Goal: Task Accomplishment & Management: Complete application form

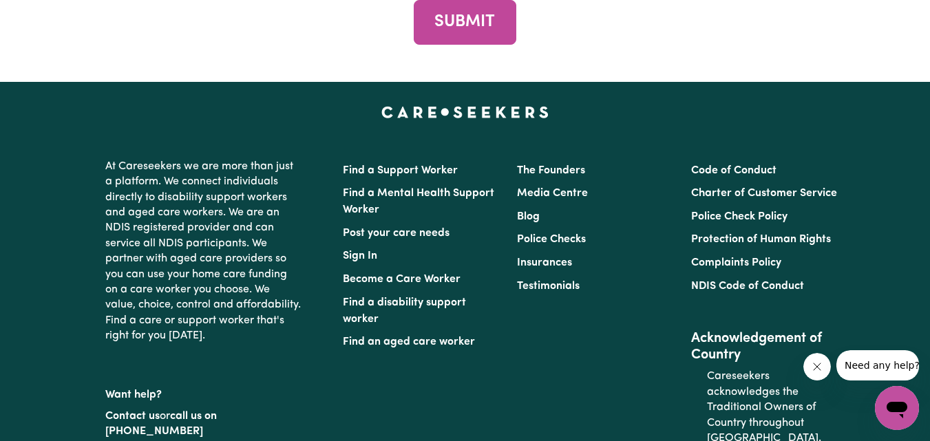
scroll to position [5112, 0]
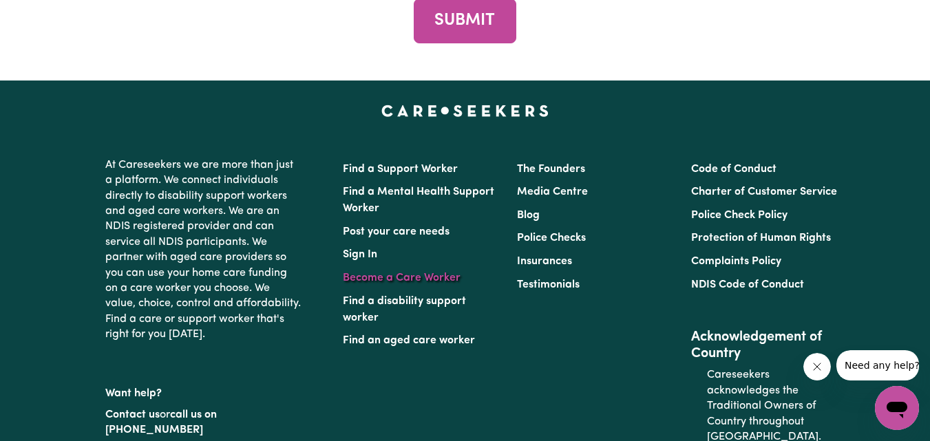
click at [392, 276] on link "Become a Care Worker" at bounding box center [402, 278] width 118 height 11
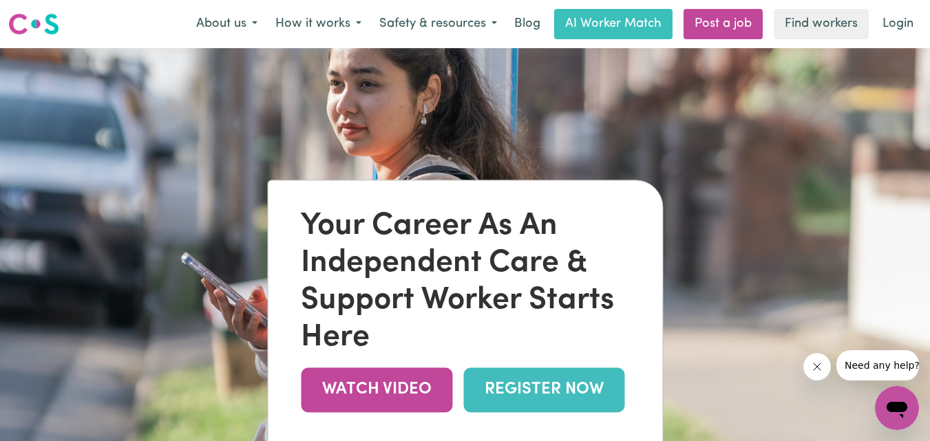
click at [534, 388] on link "REGISTER NOW" at bounding box center [543, 390] width 161 height 45
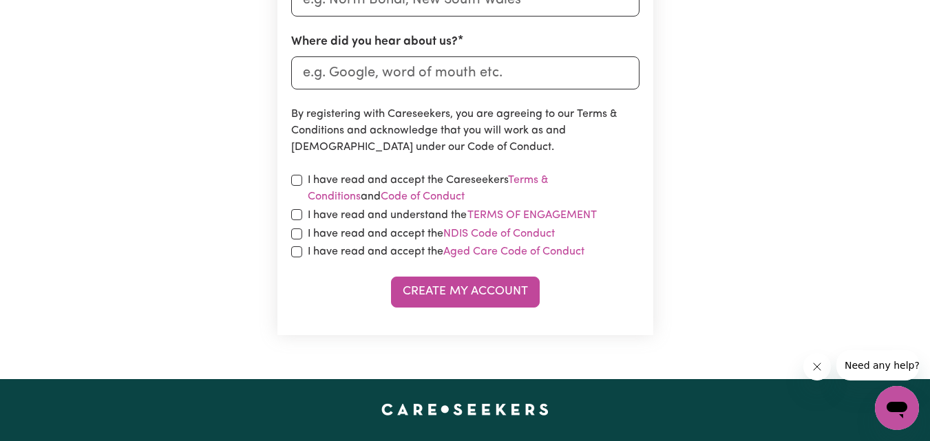
scroll to position [728, 0]
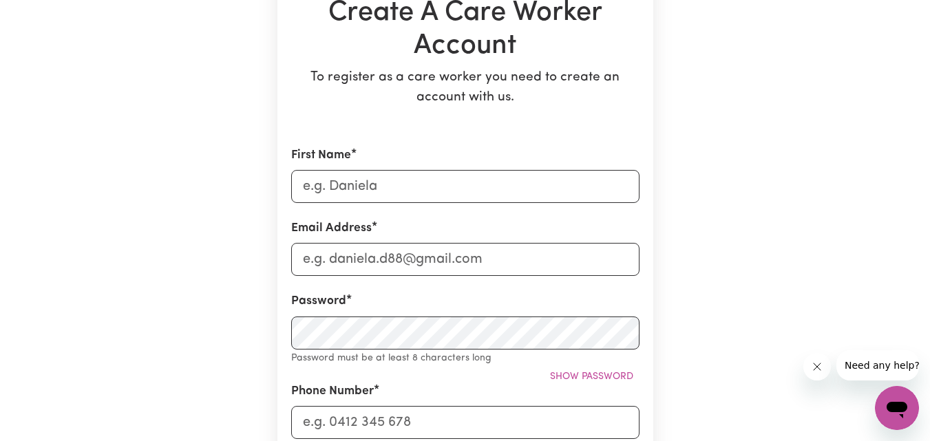
scroll to position [156, 0]
click at [372, 196] on input "First Name" at bounding box center [465, 187] width 348 height 33
type input "[PERSON_NAME]"
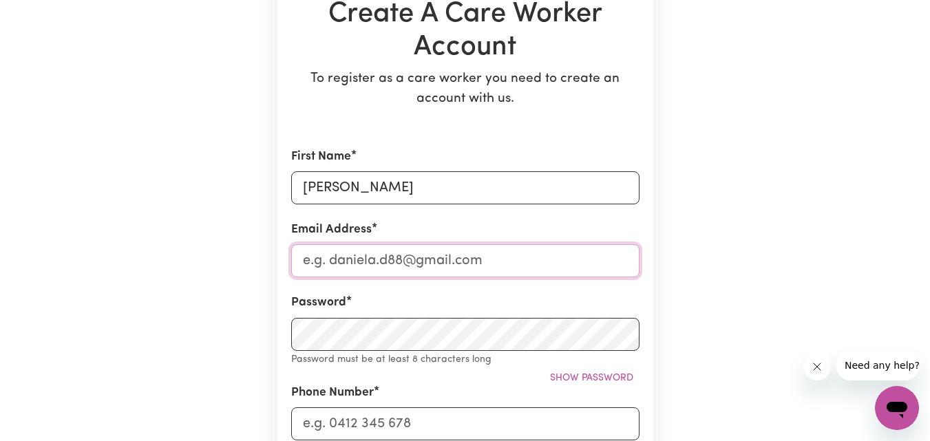
click at [377, 250] on input "Email Address" at bounding box center [465, 260] width 348 height 33
type input "[EMAIL_ADDRESS][DOMAIN_NAME]"
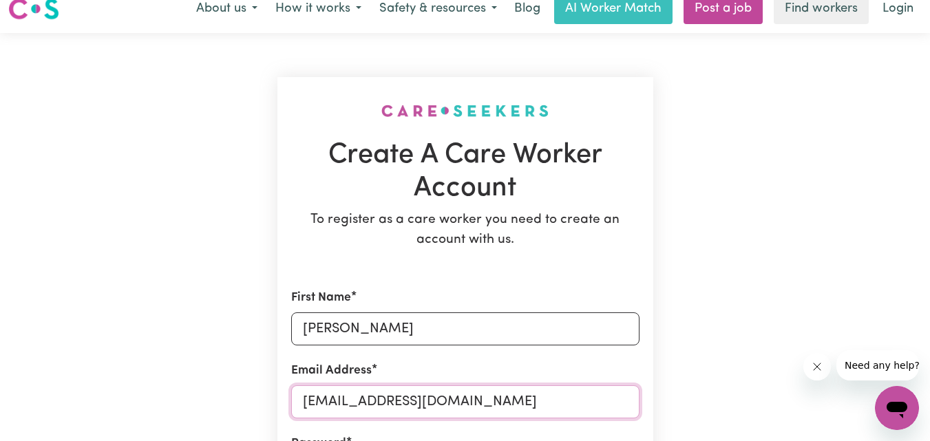
scroll to position [0, 0]
